Goal: Transaction & Acquisition: Purchase product/service

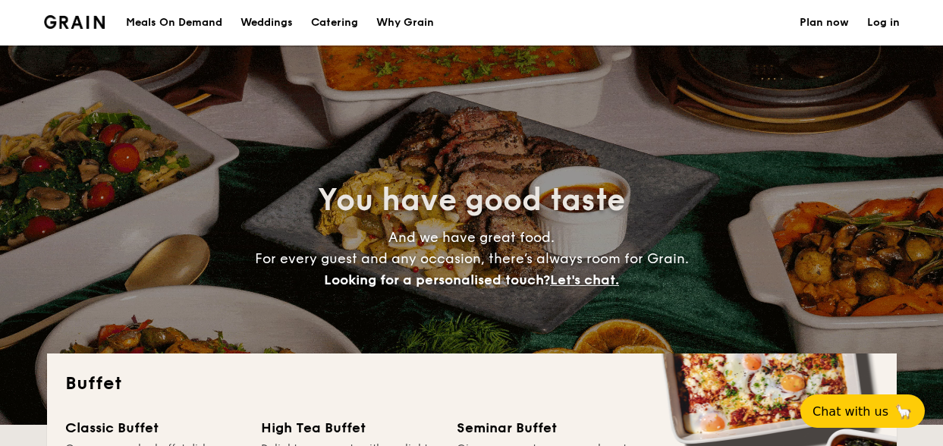
select select
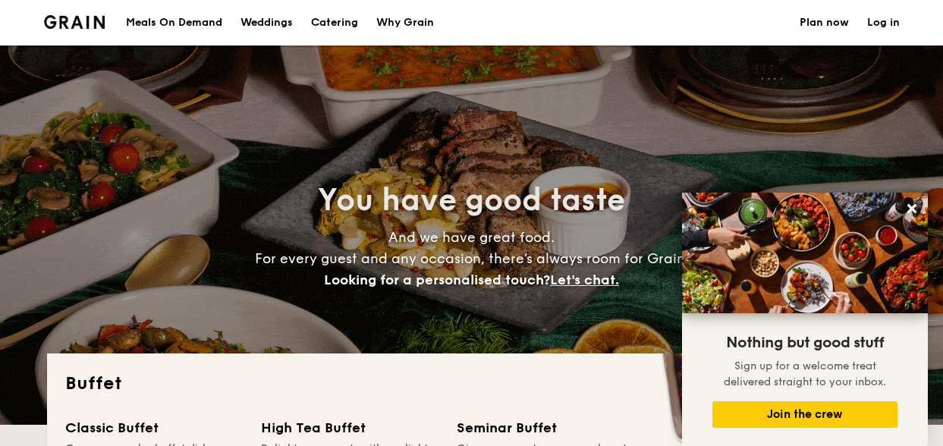
click at [324, 8] on h1 "Catering" at bounding box center [334, 23] width 47 height 46
click at [327, 29] on h1 "Catering" at bounding box center [334, 23] width 47 height 46
click at [390, 19] on div "Why Grain" at bounding box center [405, 23] width 58 height 46
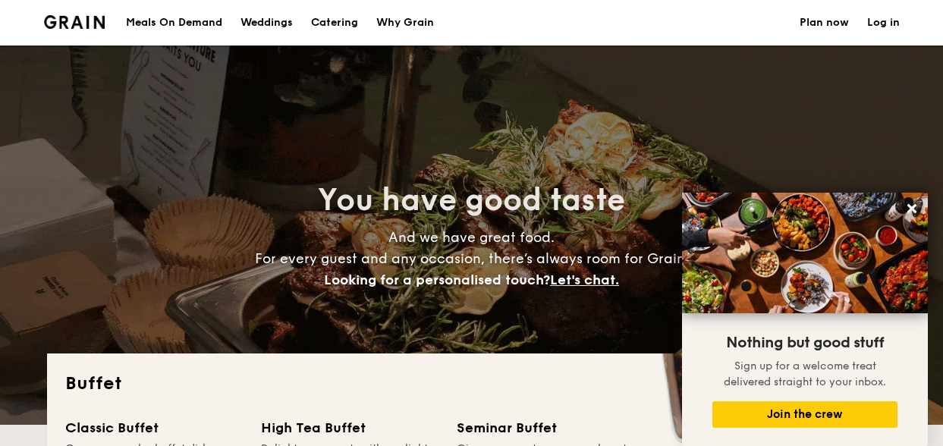
click at [841, 31] on link "Plan now" at bounding box center [824, 23] width 49 height 46
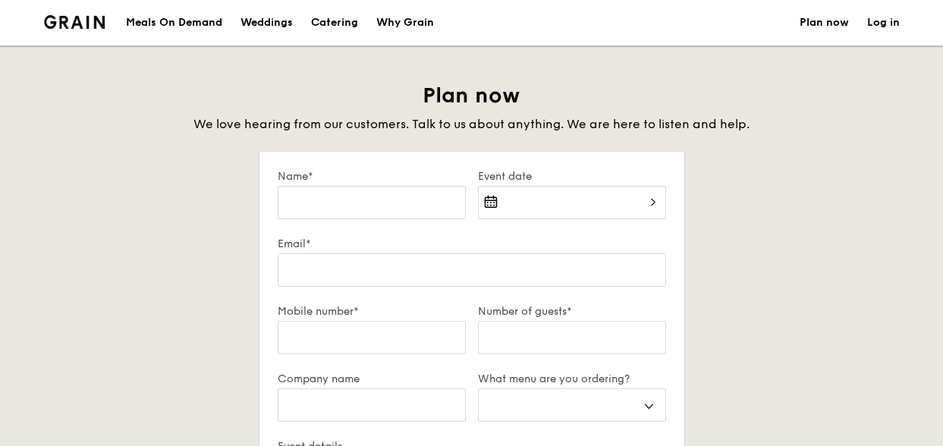
select select
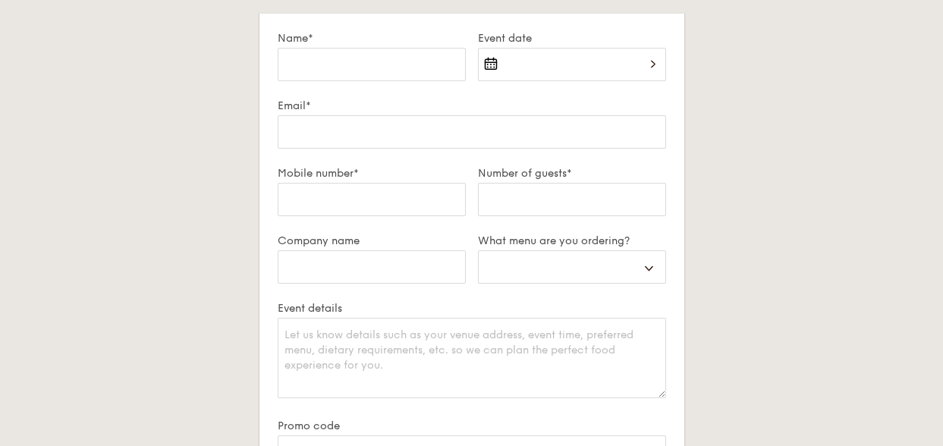
scroll to position [141, 0]
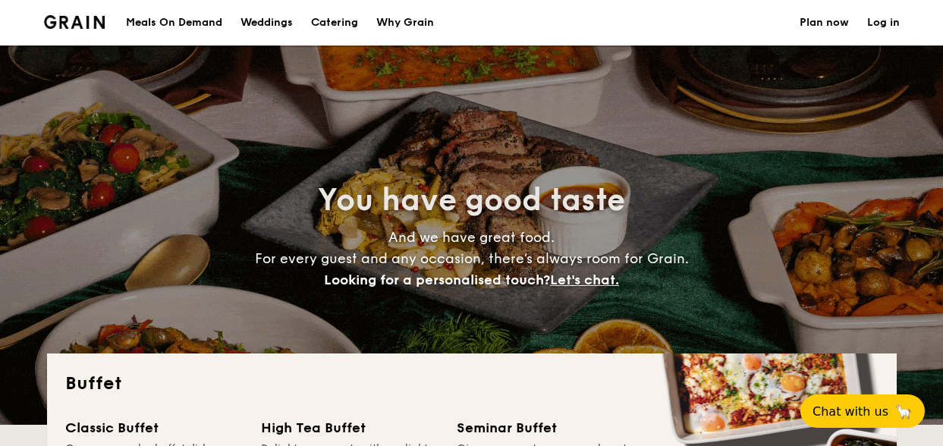
select select
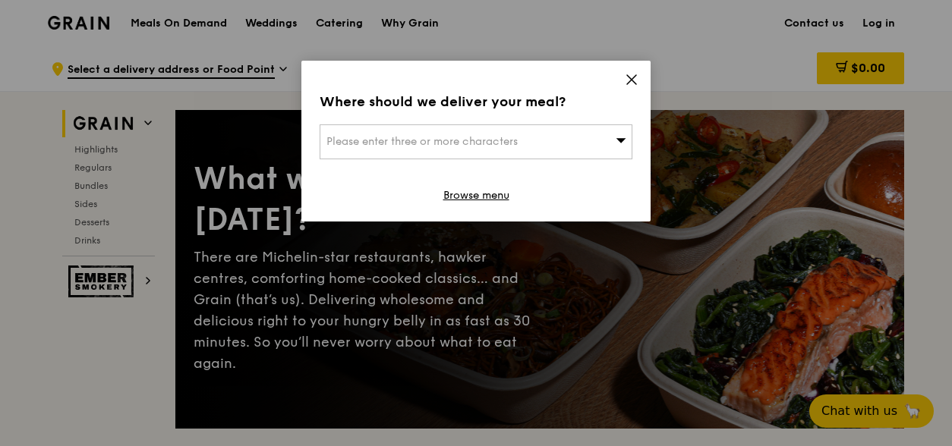
click at [436, 138] on span "Please enter three or more characters" at bounding box center [421, 141] width 191 height 13
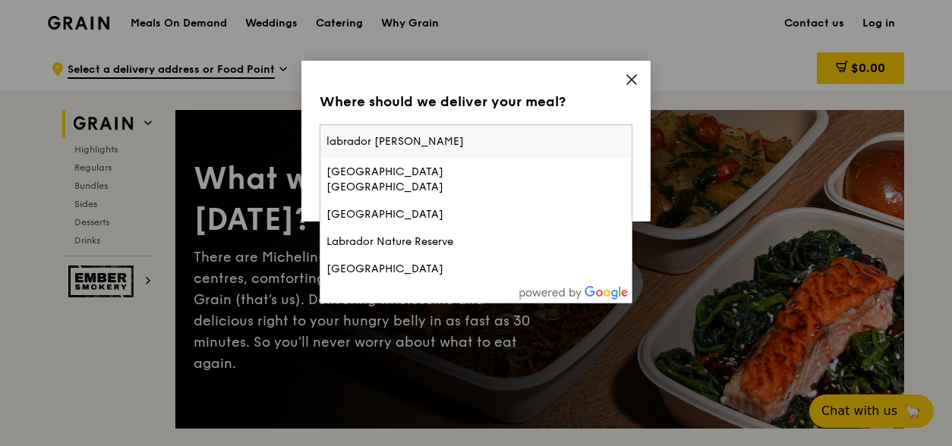
type input "labrador tower"
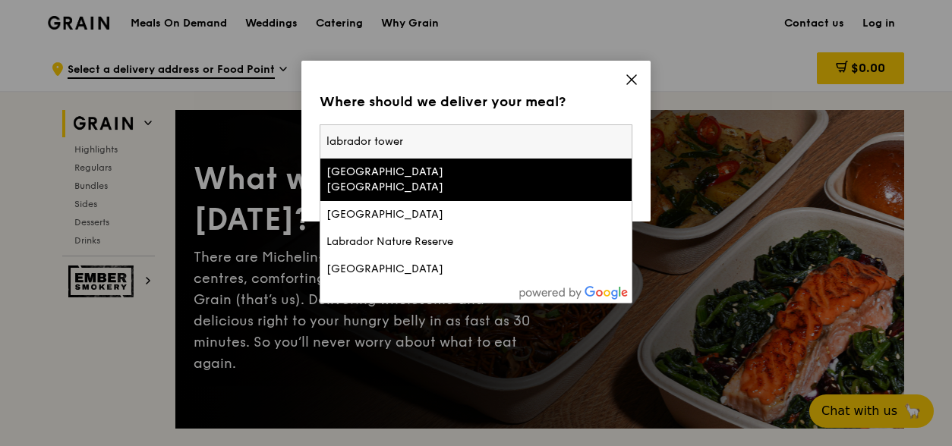
click at [437, 175] on div "[GEOGRAPHIC_DATA] [GEOGRAPHIC_DATA]" at bounding box center [438, 180] width 225 height 30
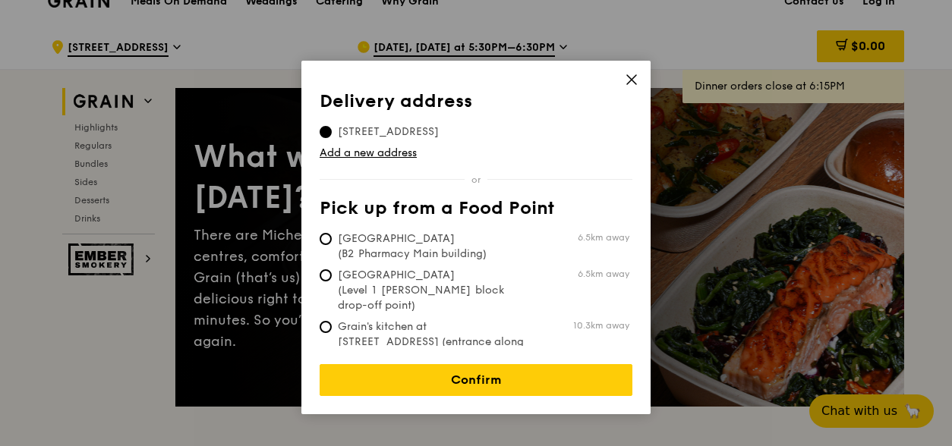
scroll to position [21, 0]
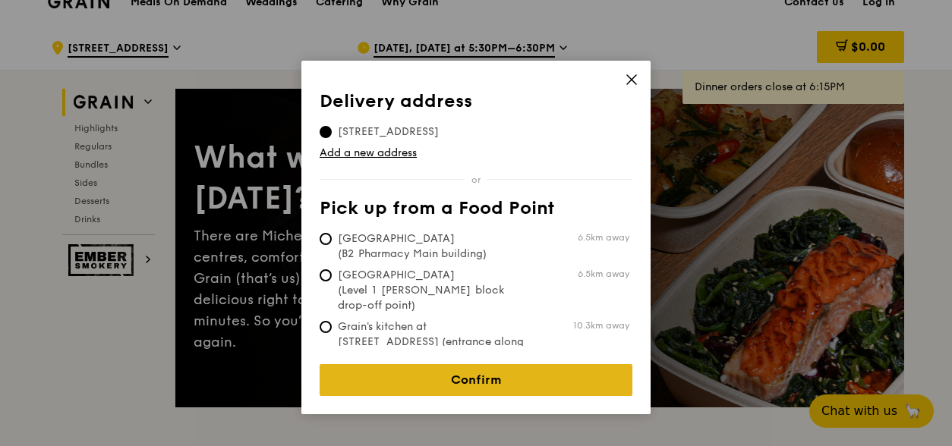
click at [397, 367] on link "Confirm" at bounding box center [475, 380] width 313 height 32
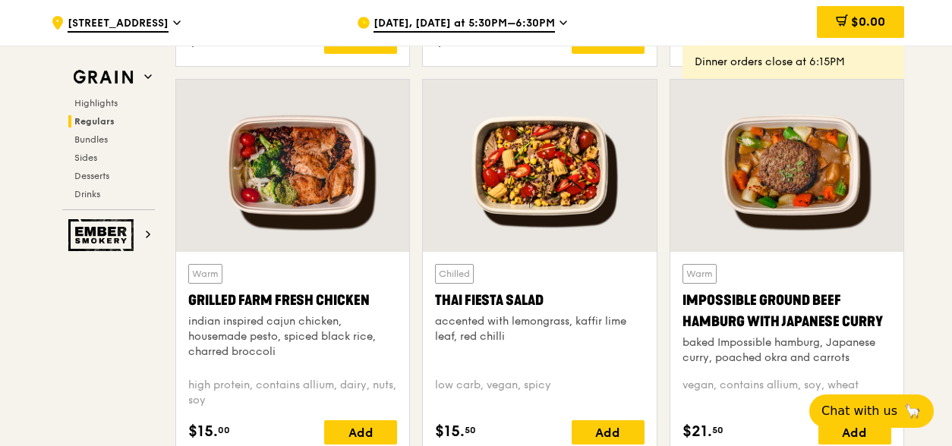
scroll to position [1702, 0]
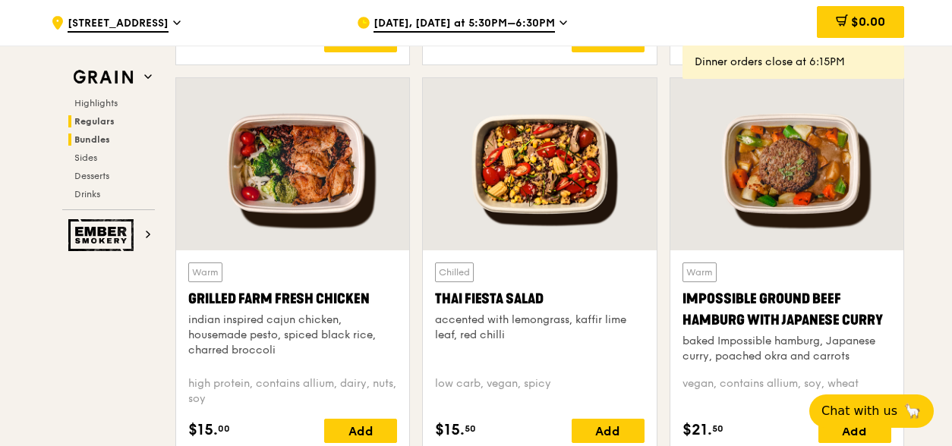
click at [112, 138] on h2 "Bundles" at bounding box center [111, 140] width 87 height 12
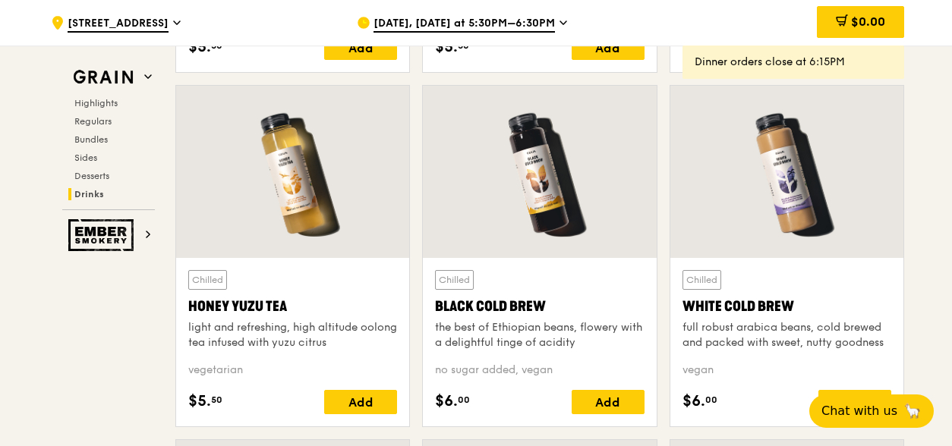
scroll to position [5633, 0]
